Goal: Information Seeking & Learning: Learn about a topic

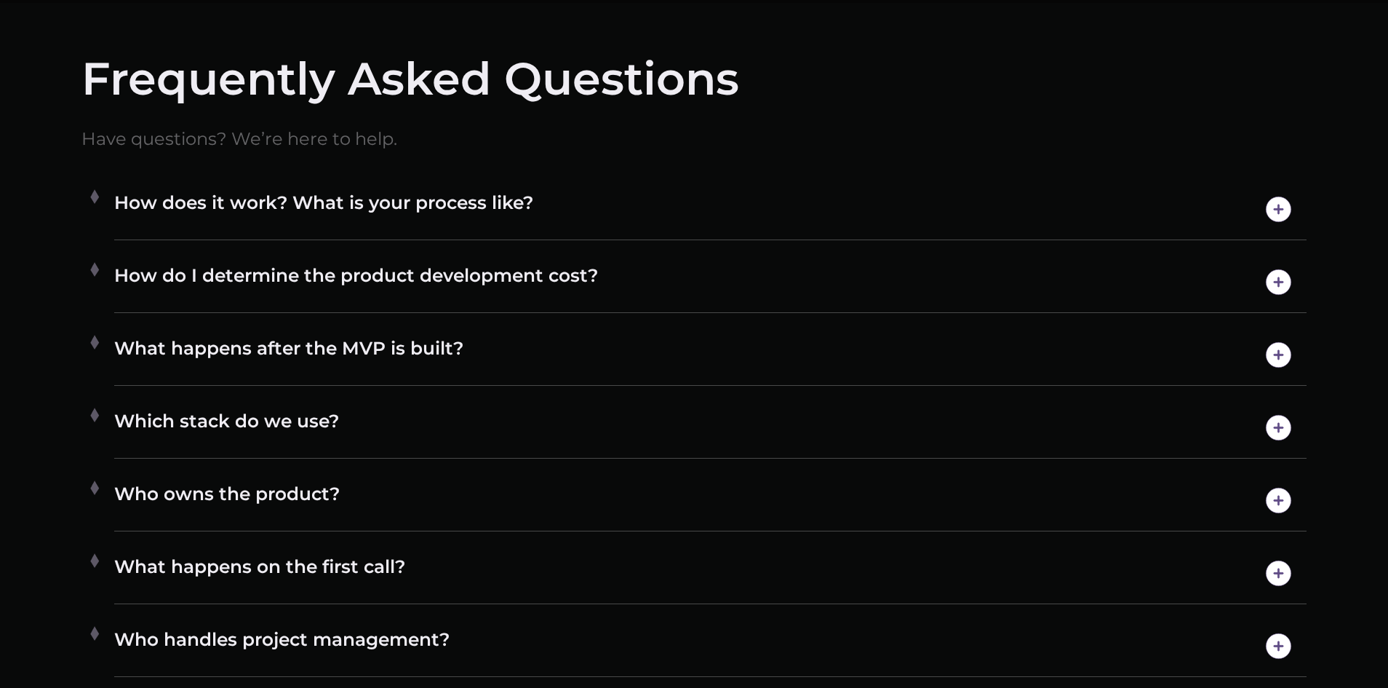
scroll to position [8474, 0]
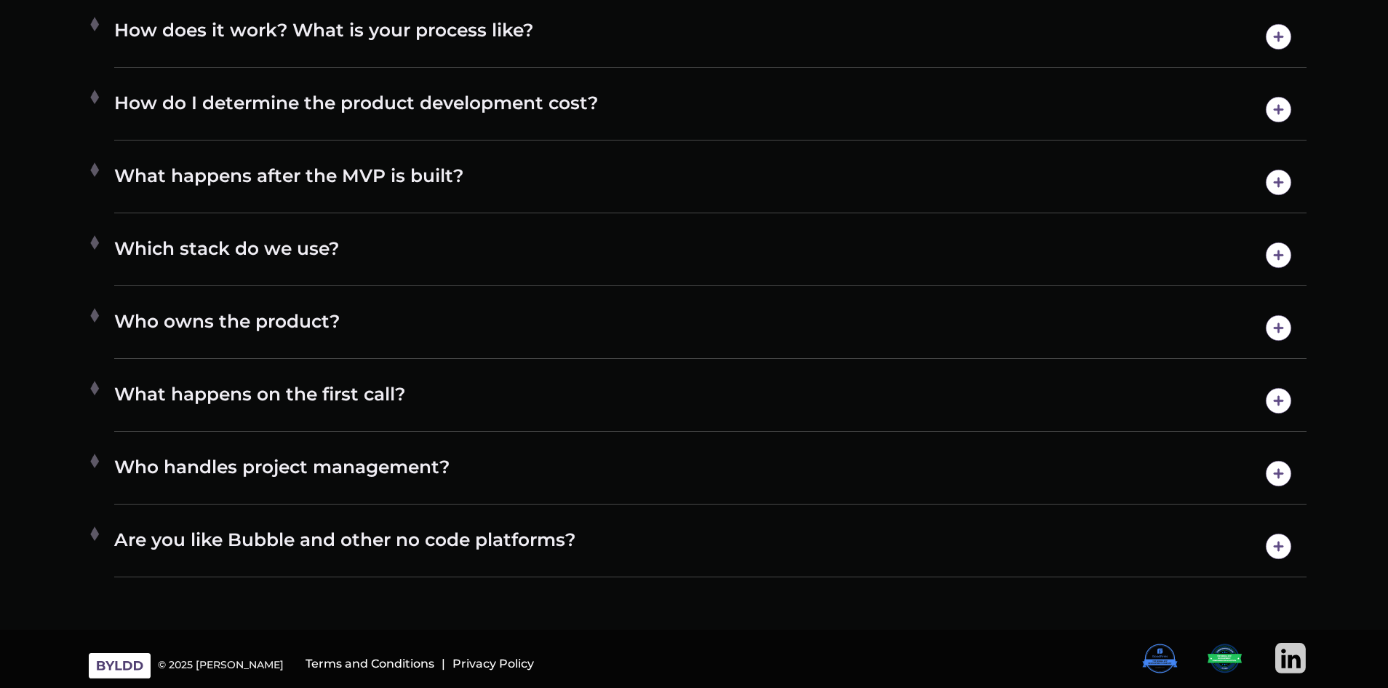
click at [720, 326] on h4 "Who owns the product?" at bounding box center [710, 327] width 1192 height 37
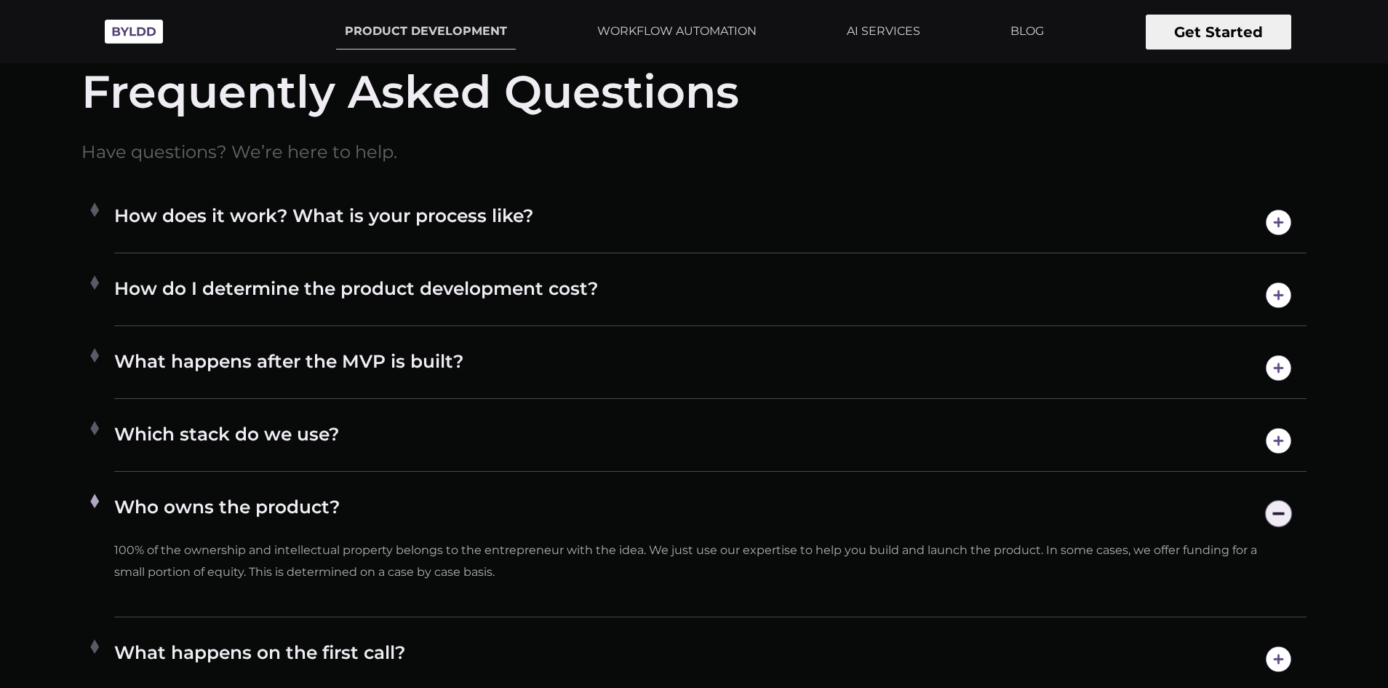
scroll to position [8255, 0]
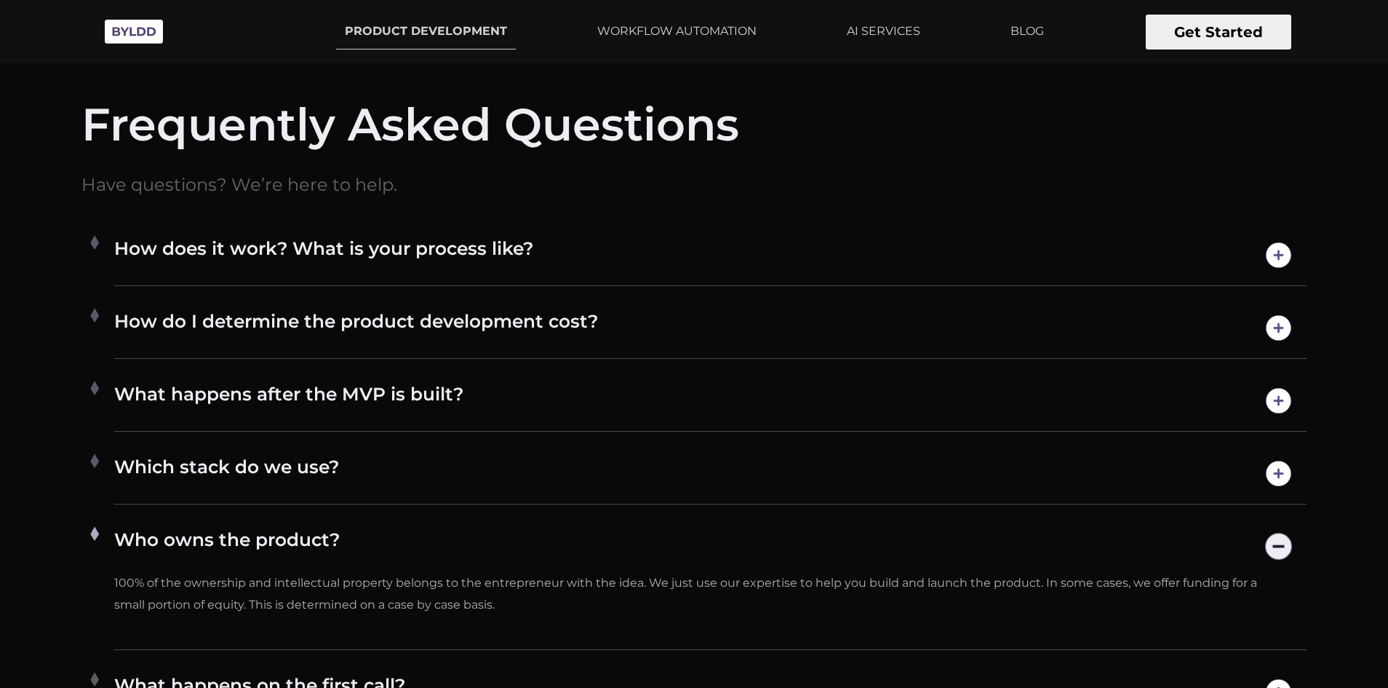
click at [682, 263] on h4 "How does it work? What is your process like?" at bounding box center [710, 254] width 1192 height 37
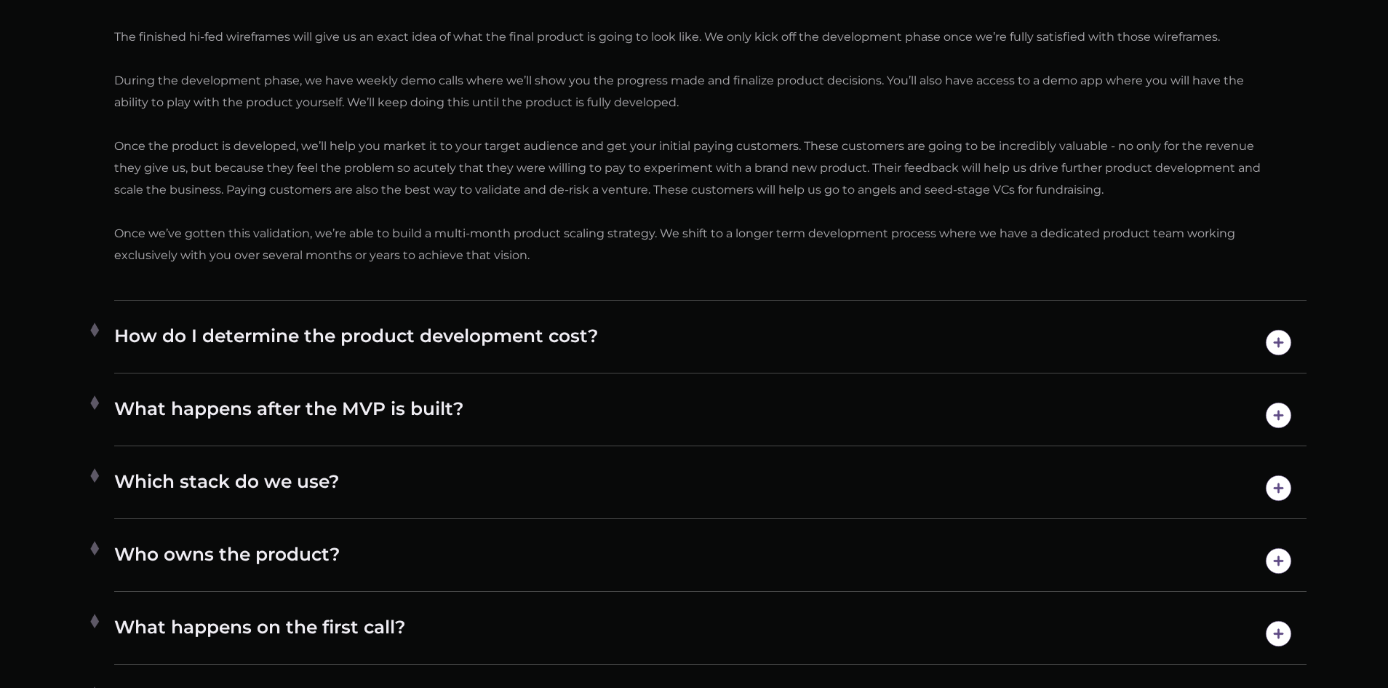
click at [715, 335] on h4 "How do I determine the product development cost?" at bounding box center [710, 342] width 1192 height 37
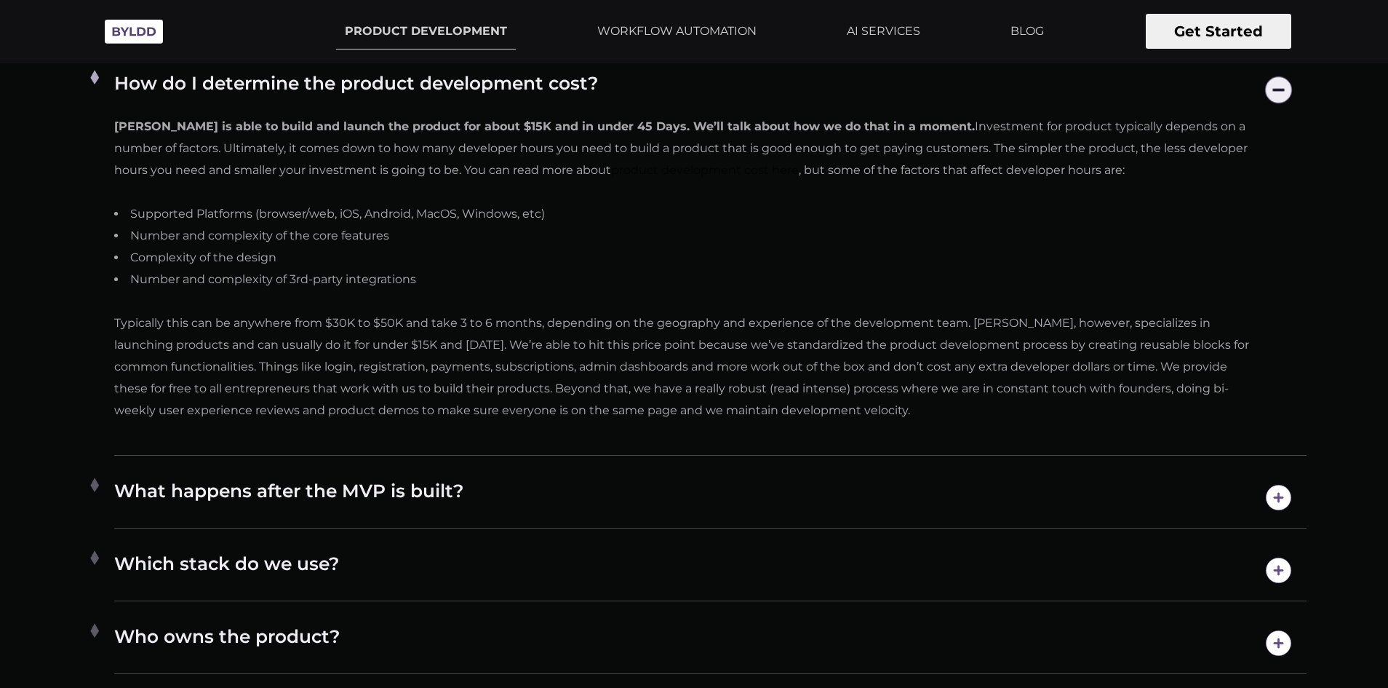
scroll to position [8590, 0]
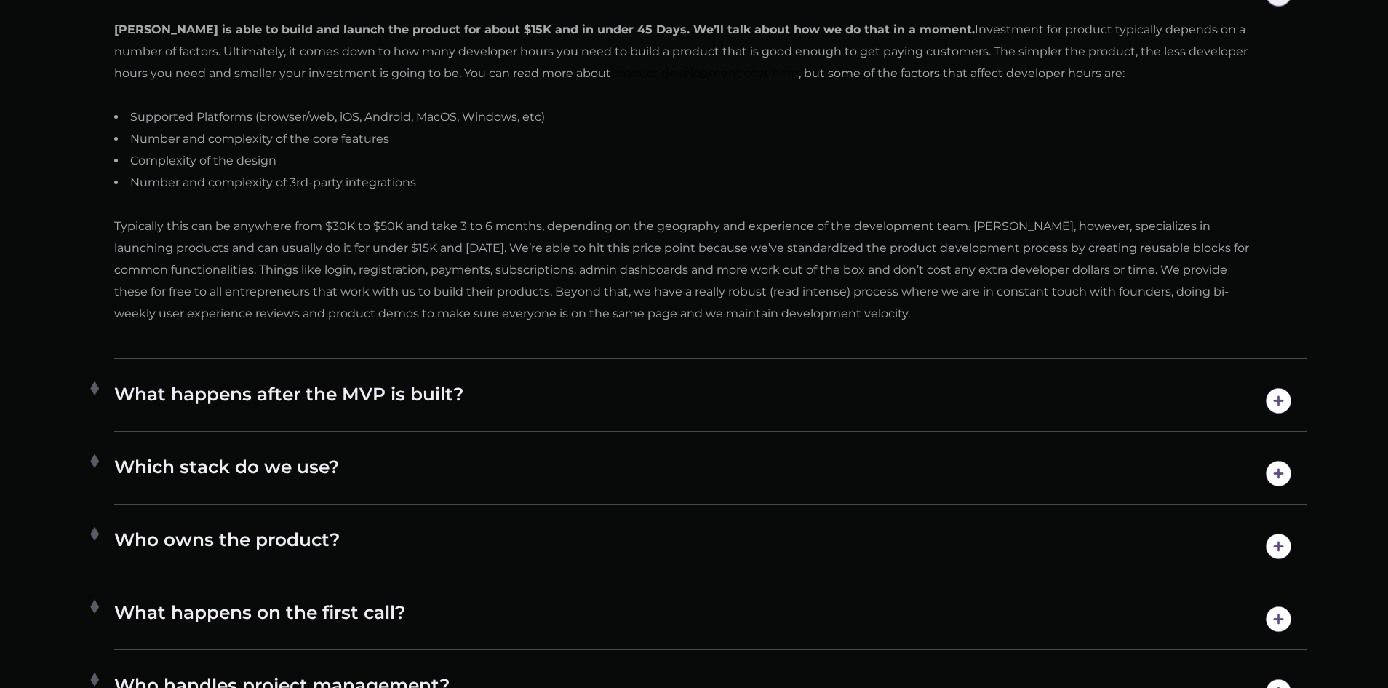
click at [670, 395] on h4 "What happens after the MVP is built?" at bounding box center [710, 400] width 1192 height 37
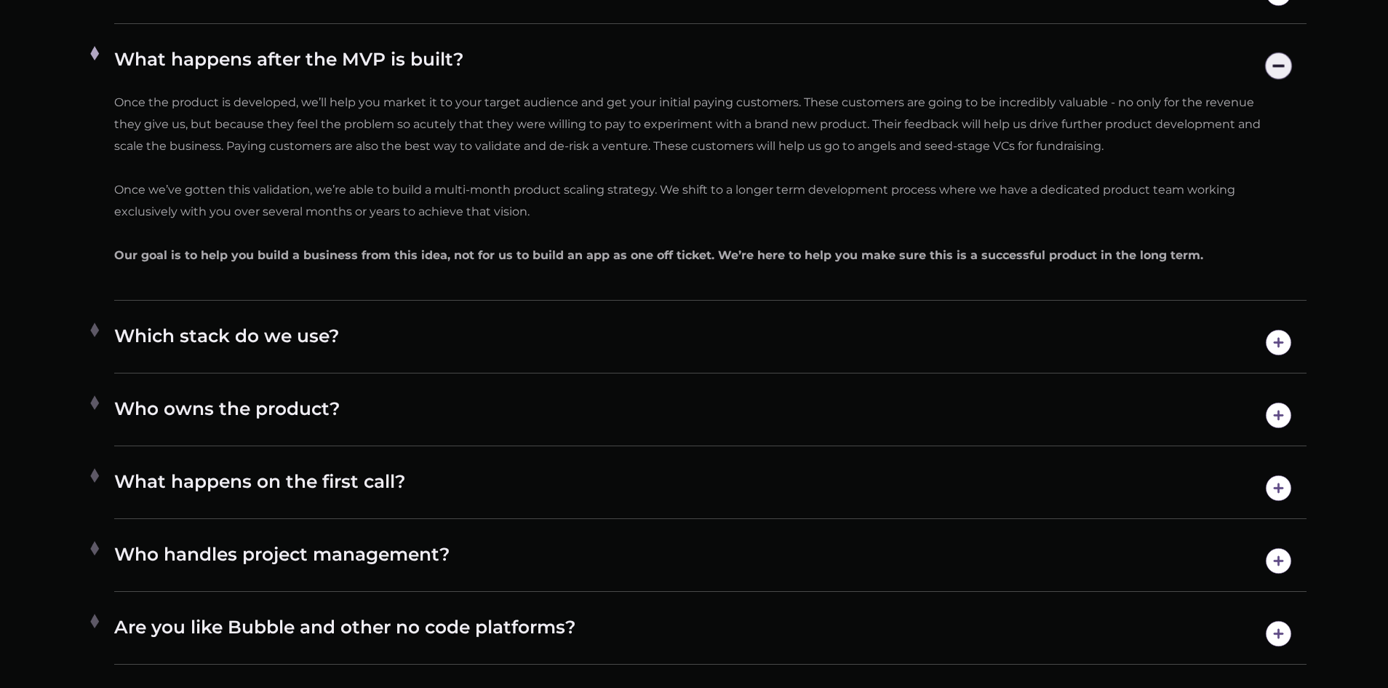
click at [670, 348] on h4 "Which stack do we use?" at bounding box center [710, 342] width 1192 height 37
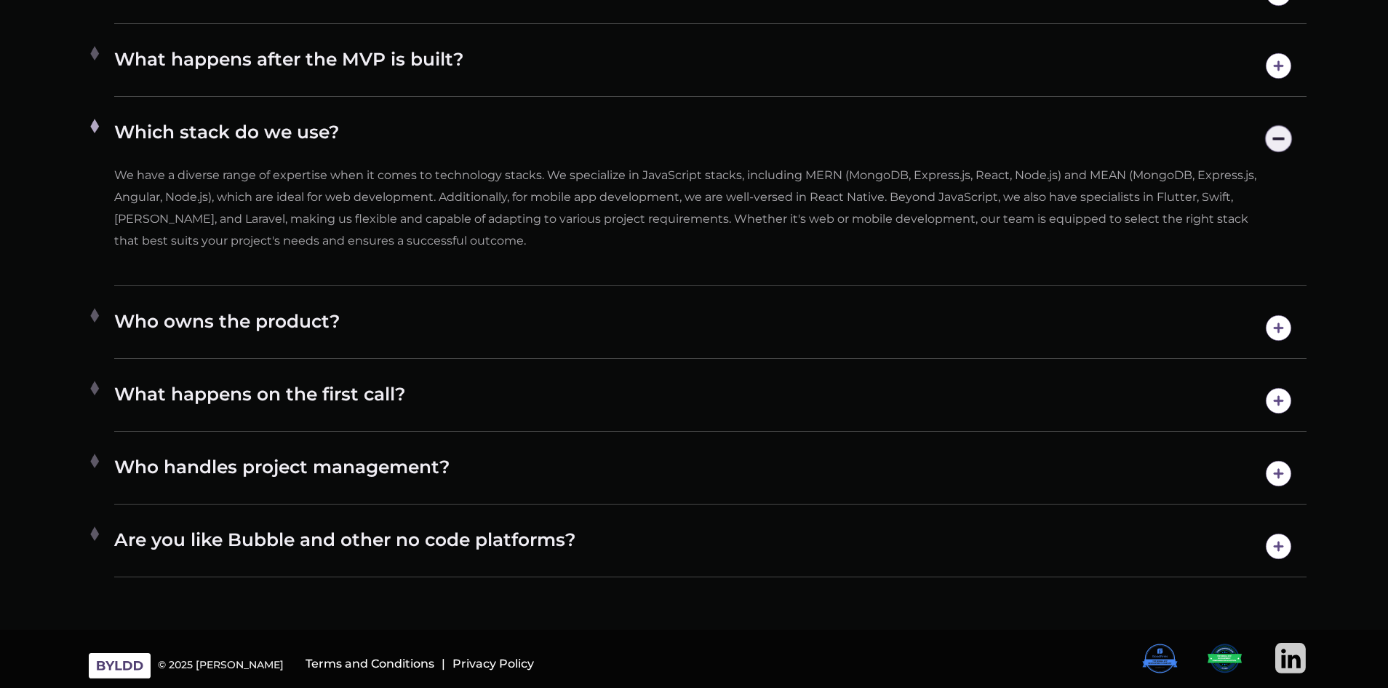
click at [670, 348] on div "Who owns the product? 100% of the ownership and intellectual property belongs t…" at bounding box center [710, 328] width 1192 height 61
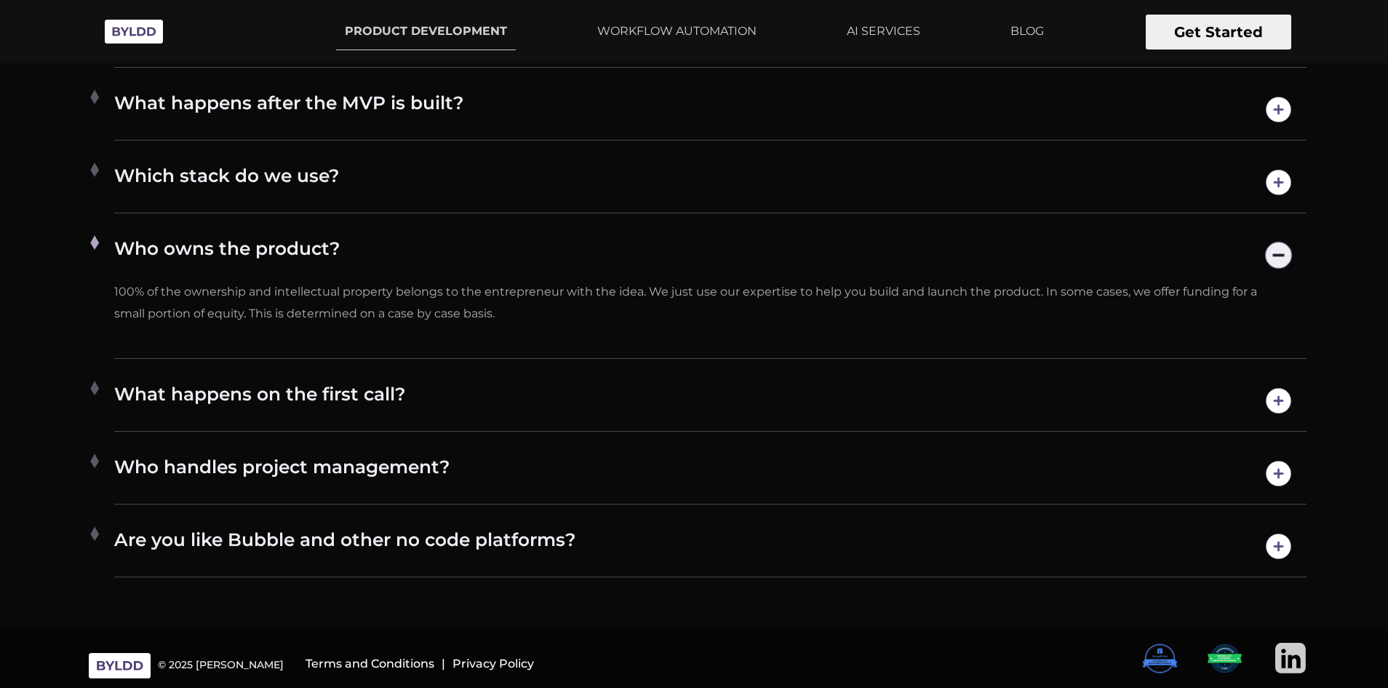
click at [683, 378] on div "What happens on the first call? On our first call, we'll touch on the core prob…" at bounding box center [710, 400] width 1192 height 61
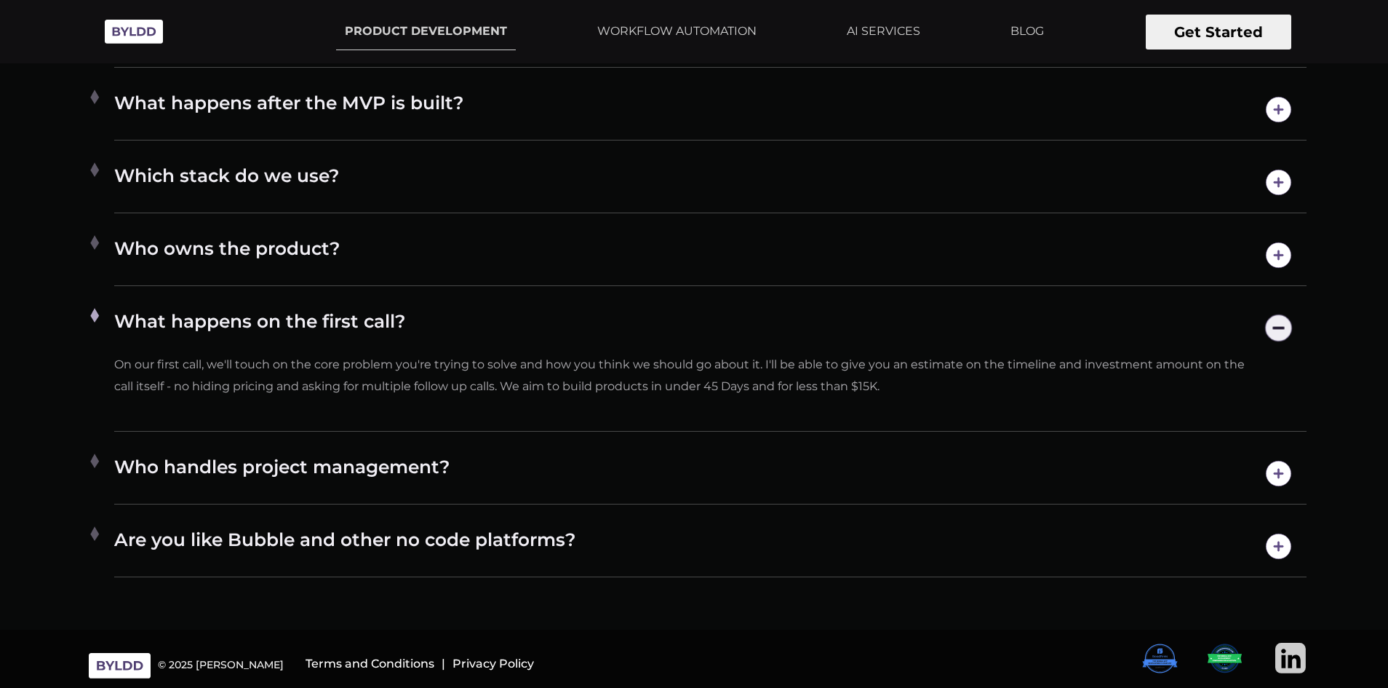
click at [701, 450] on div "Who handles project management? We provide end-to-end product development servi…" at bounding box center [710, 473] width 1192 height 61
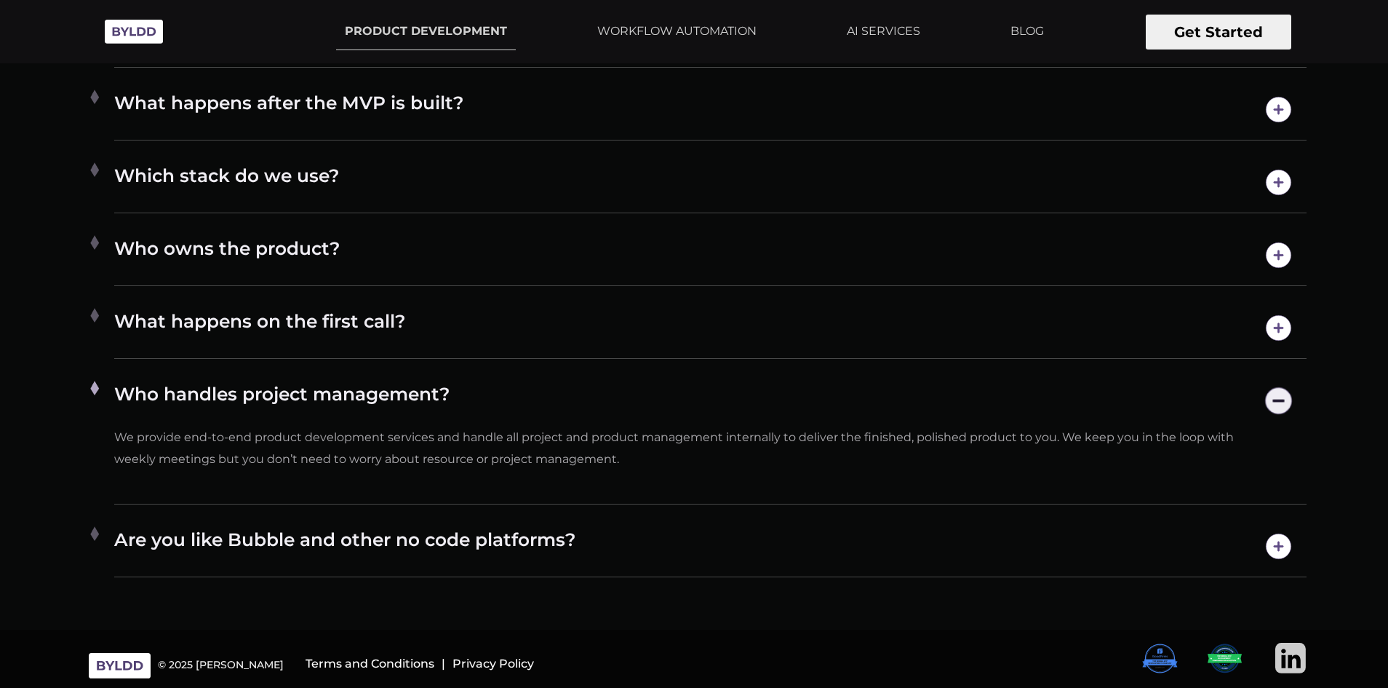
click at [757, 544] on h4 "Are you like Bubble and other no code platforms?" at bounding box center [710, 545] width 1192 height 37
